Goal: Register for event/course

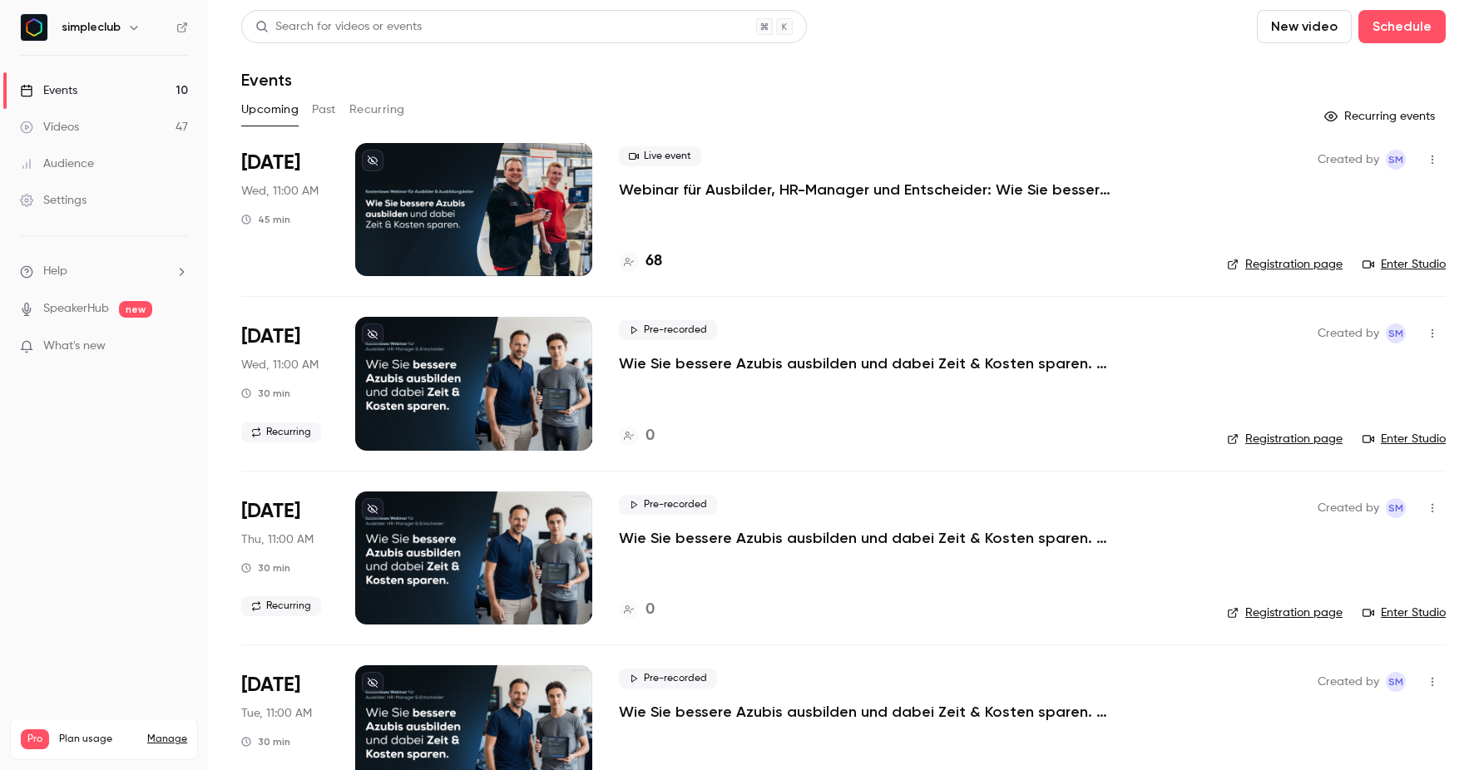
click at [720, 186] on p "Webinar für Ausbilder, HR-Manager und Entscheider: Wie Sie bessere Azubis ausbi…" at bounding box center [868, 190] width 499 height 20
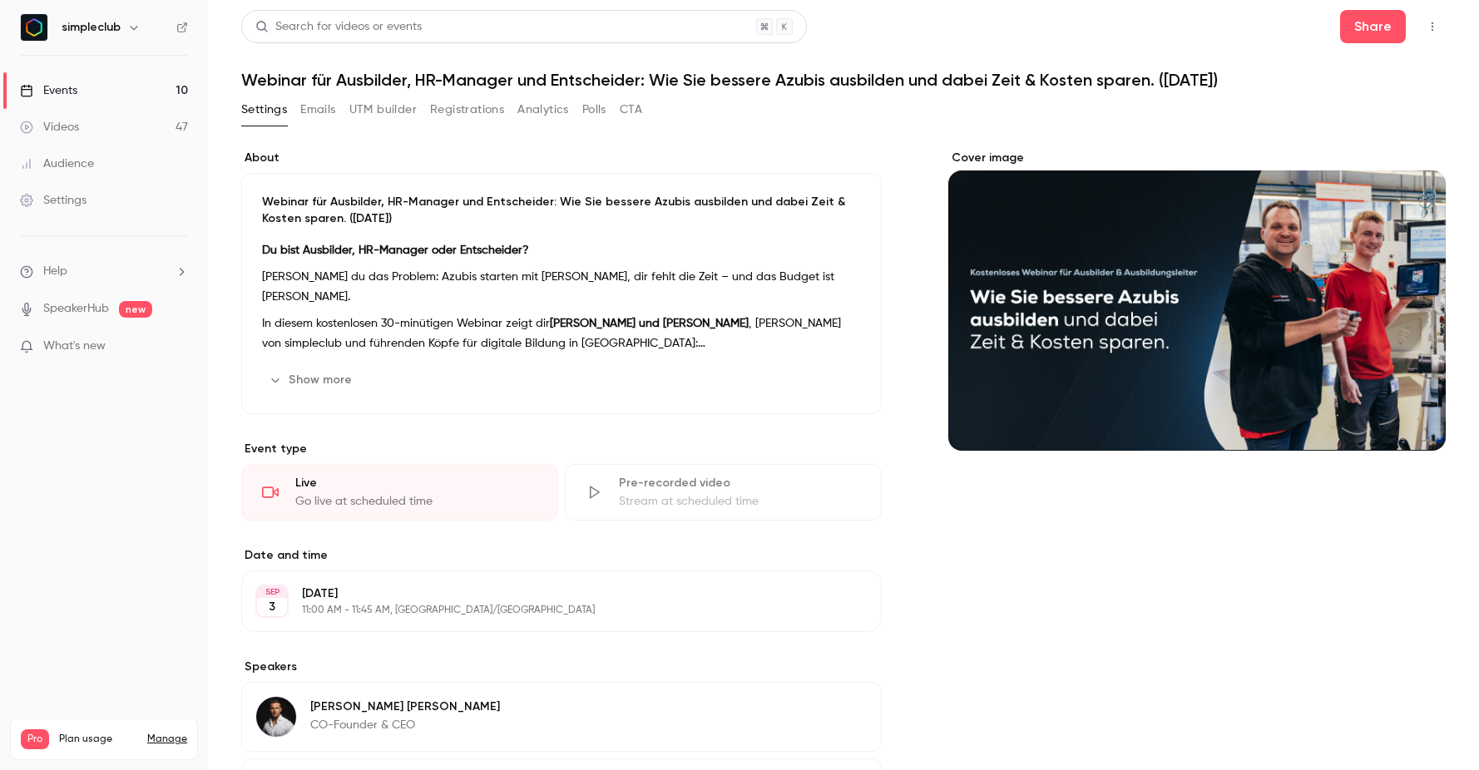
click at [462, 112] on button "Registrations" at bounding box center [467, 109] width 74 height 27
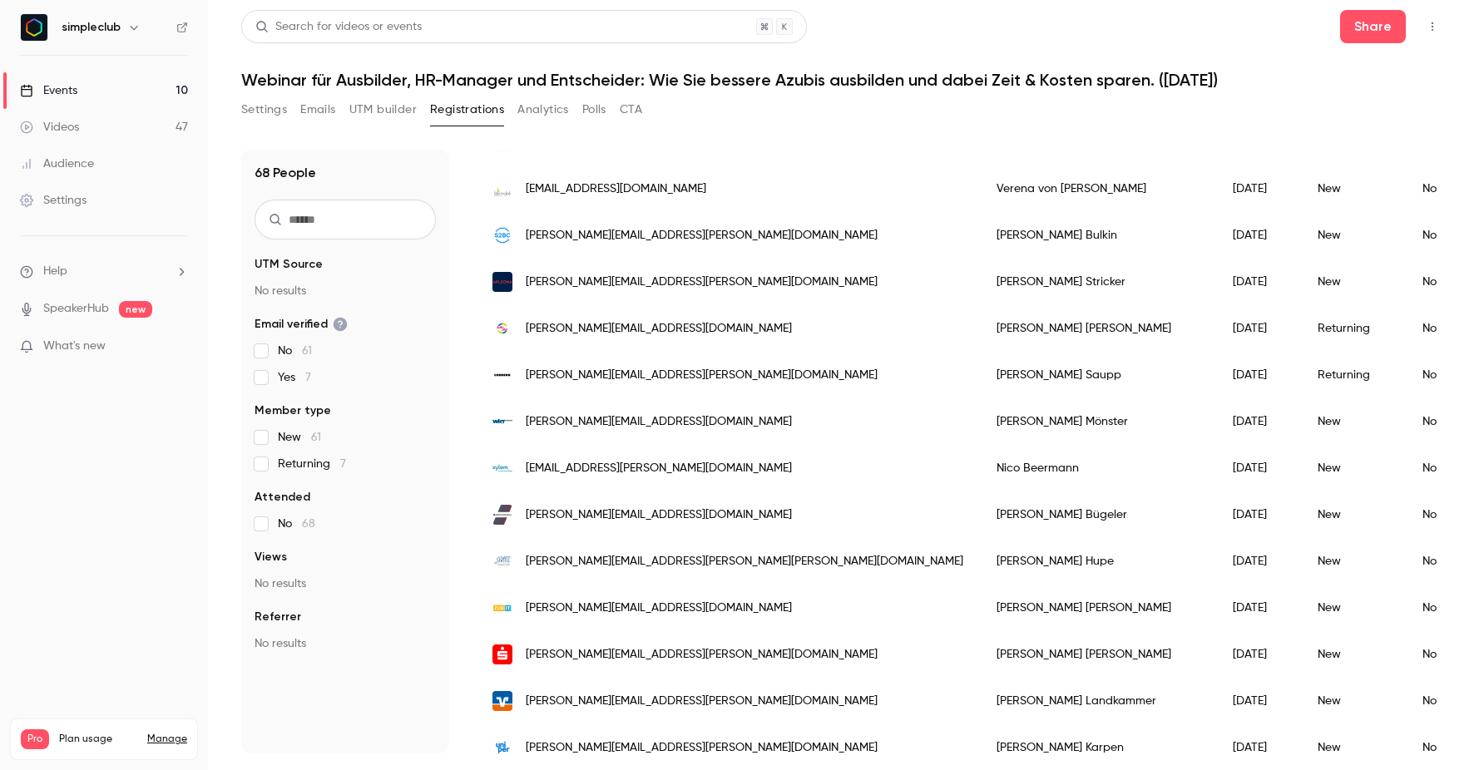
scroll to position [541, 0]
